Goal: Transaction & Acquisition: Download file/media

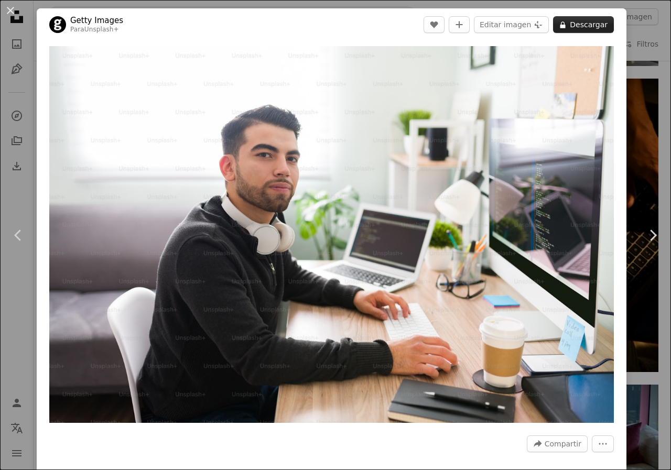
scroll to position [1048, 0]
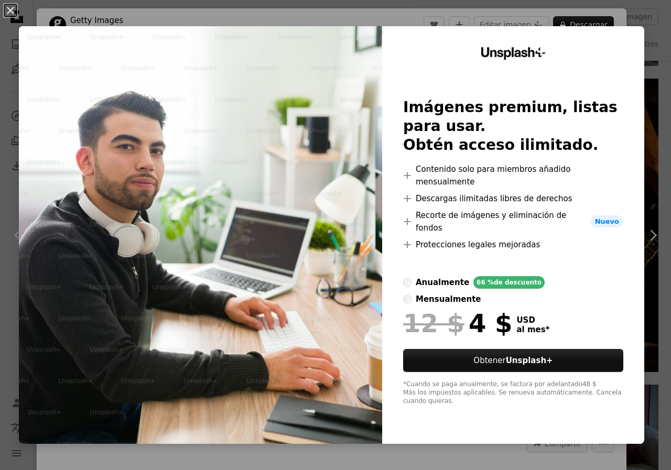
click at [643, 49] on div "An X shape Unsplash+ Imágenes premium, listas para usar. Obtén acceso ilimitado…" at bounding box center [335, 235] width 671 height 470
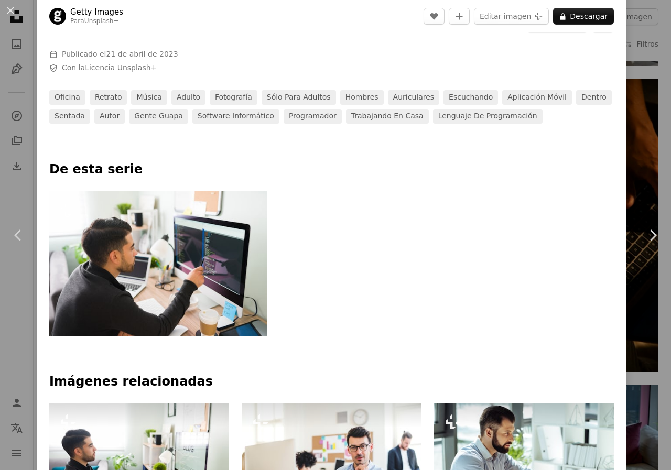
scroll to position [314, 0]
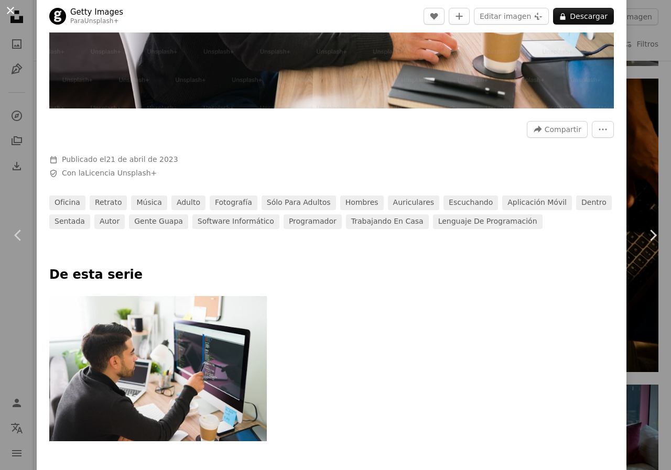
click at [16, 11] on button "An X shape" at bounding box center [10, 10] width 13 height 13
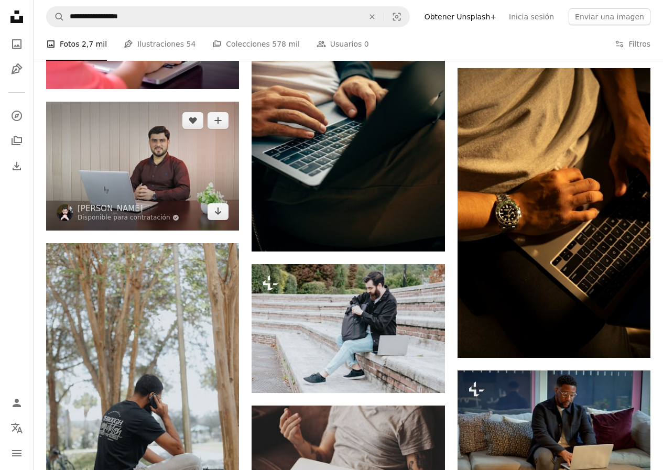
click at [179, 177] on img at bounding box center [142, 166] width 193 height 129
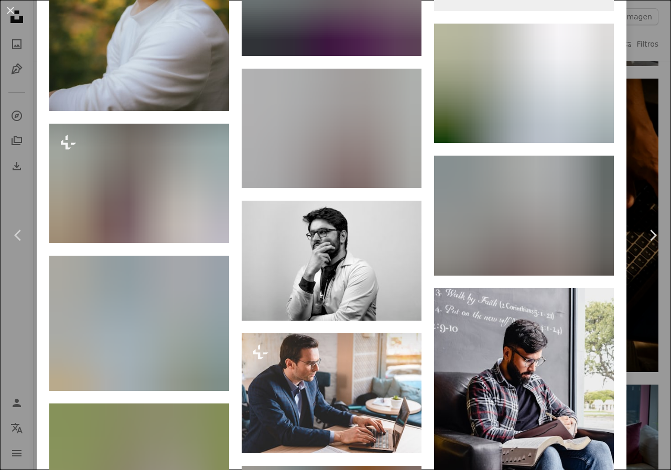
scroll to position [20938, 0]
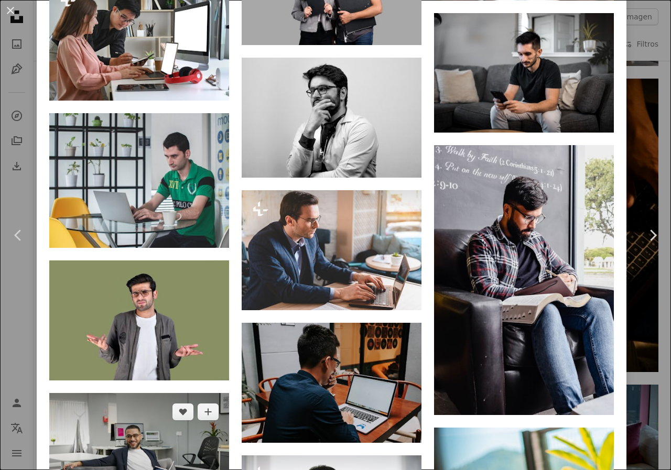
click at [123, 393] on img at bounding box center [139, 451] width 180 height 116
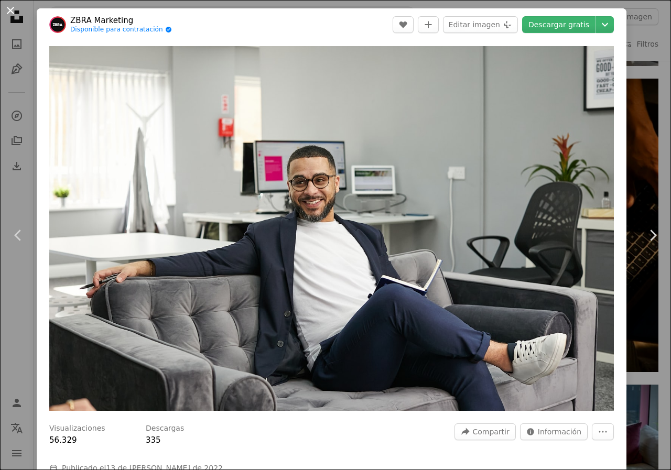
click at [10, 11] on button "An X shape" at bounding box center [10, 10] width 13 height 13
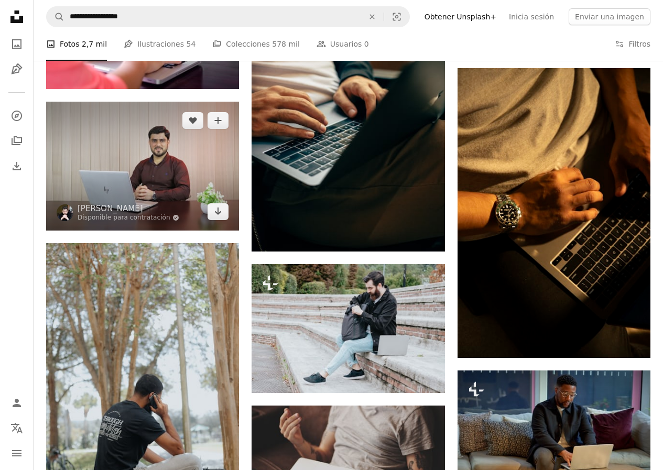
click at [159, 199] on img at bounding box center [142, 166] width 193 height 129
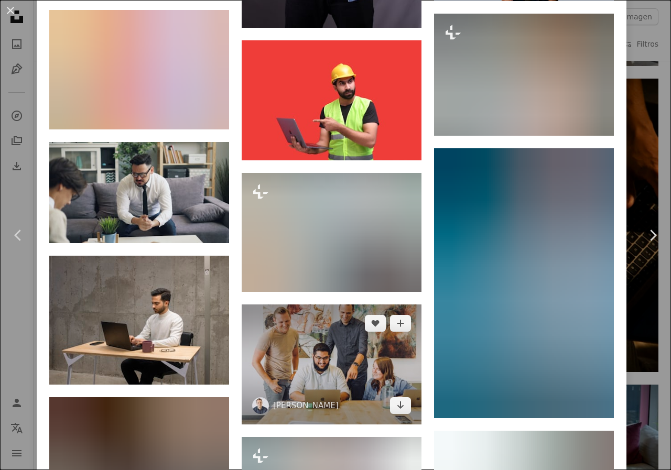
scroll to position [14815, 0]
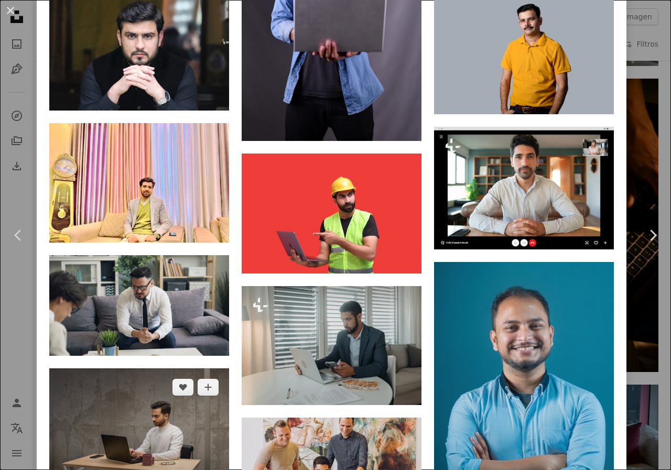
click at [182, 368] on img at bounding box center [139, 432] width 180 height 129
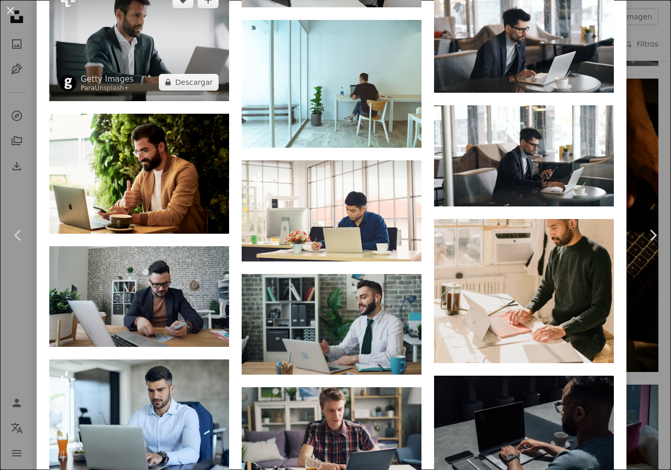
scroll to position [2290, 0]
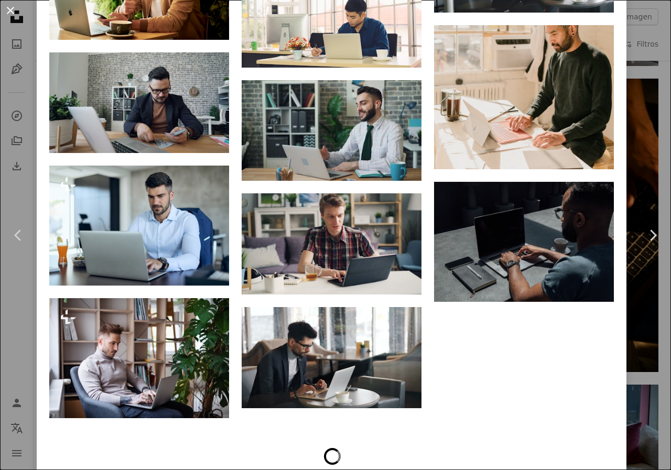
click at [8, 11] on button "An X shape" at bounding box center [10, 10] width 13 height 13
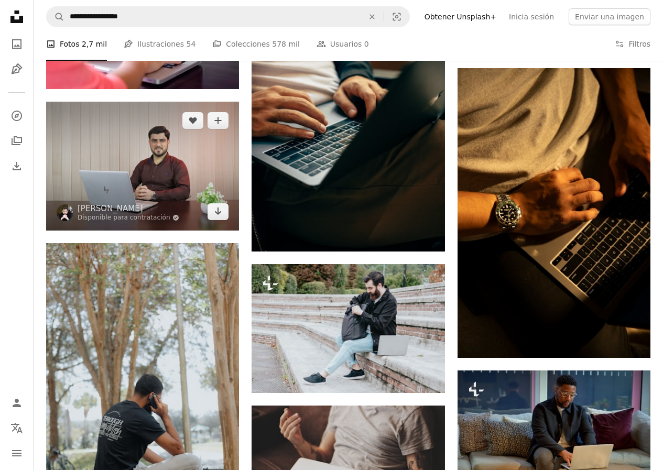
click at [172, 169] on img at bounding box center [142, 166] width 193 height 129
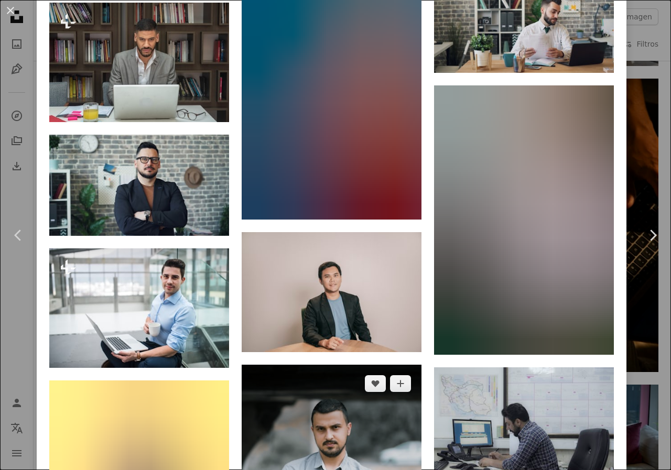
scroll to position [23492, 0]
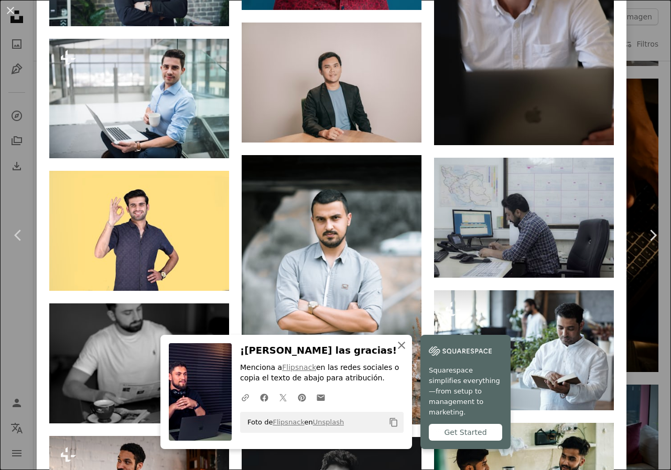
click at [396, 349] on icon "An X shape" at bounding box center [401, 345] width 13 height 13
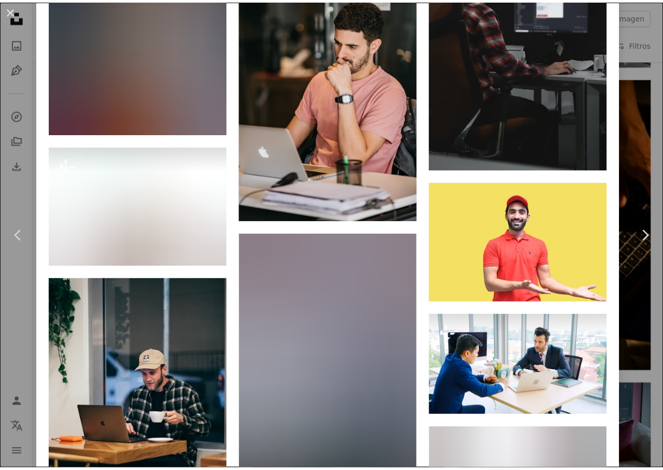
scroll to position [28150, 0]
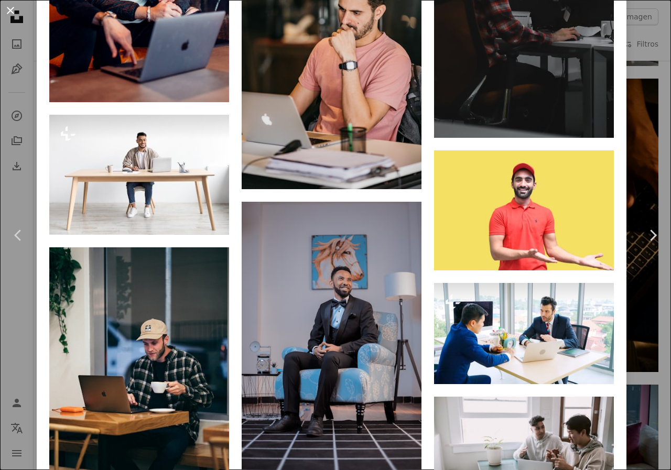
click at [5, 9] on button "An X shape" at bounding box center [10, 10] width 13 height 13
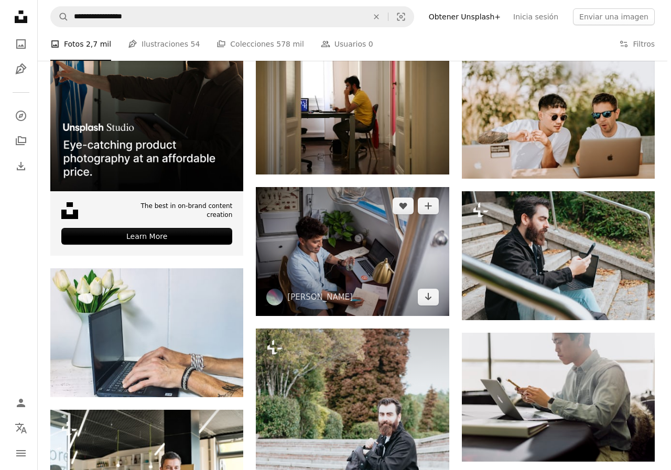
scroll to position [2253, 0]
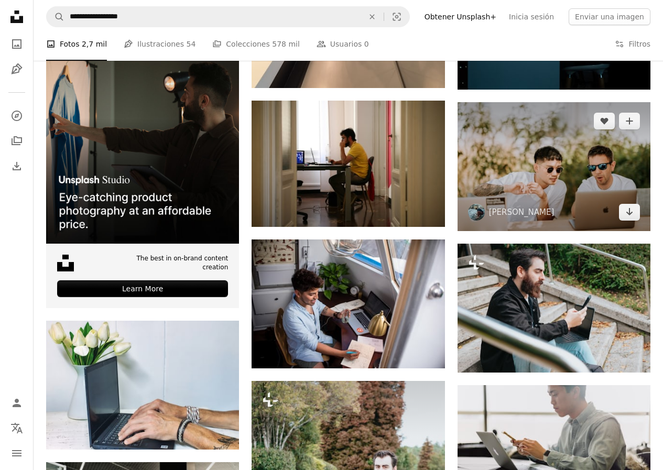
click at [584, 155] on img at bounding box center [554, 166] width 193 height 129
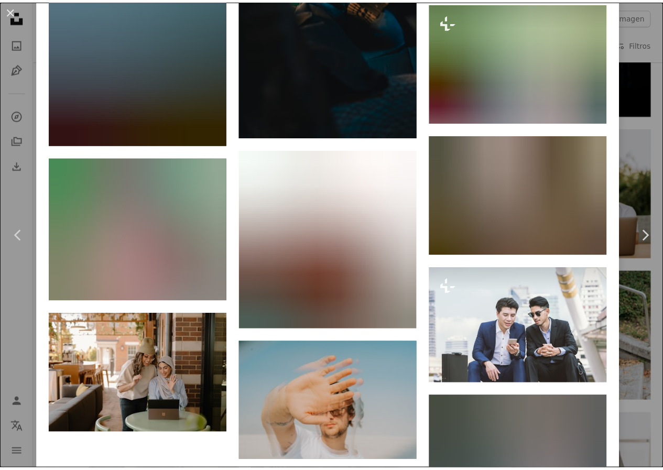
scroll to position [18576, 0]
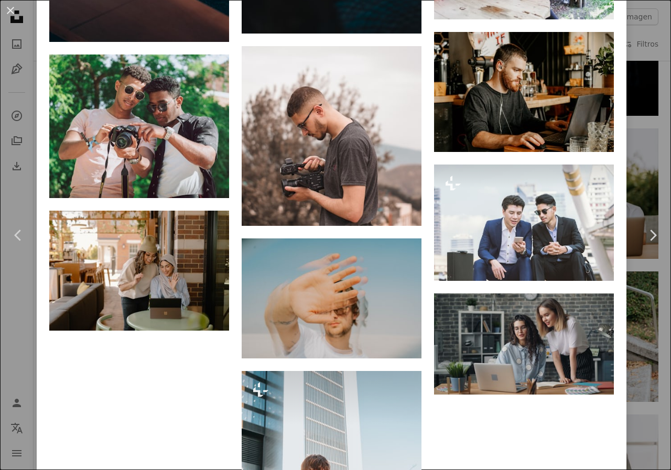
click at [9, 6] on button "An X shape" at bounding box center [10, 10] width 13 height 13
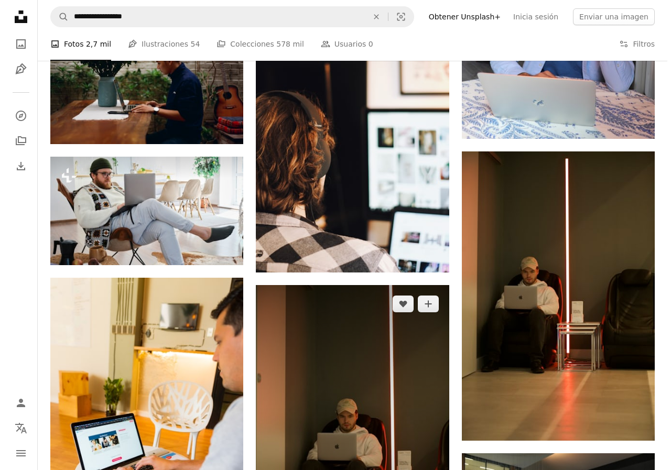
scroll to position [5398, 0]
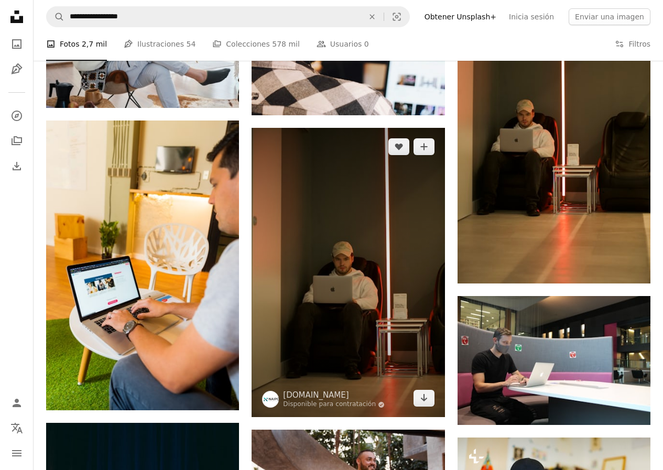
click at [387, 239] on img at bounding box center [348, 272] width 193 height 289
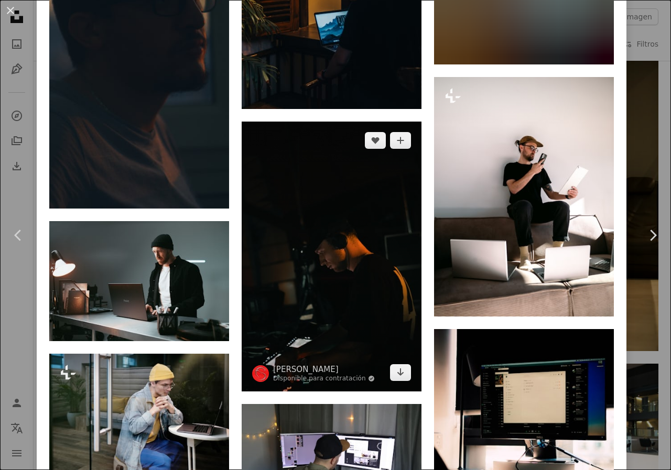
scroll to position [1677, 0]
